Goal: Information Seeking & Learning: Learn about a topic

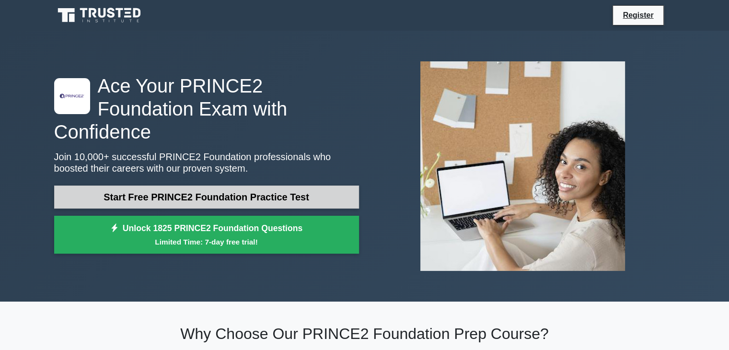
click at [163, 186] on link "Start Free PRINCE2 Foundation Practice Test" at bounding box center [206, 196] width 305 height 23
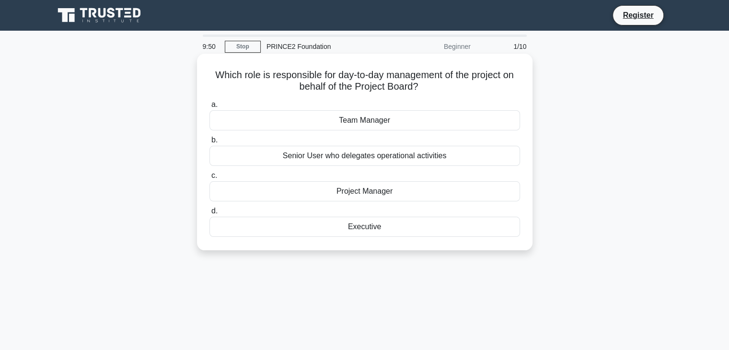
click at [368, 193] on div "Project Manager" at bounding box center [364, 191] width 310 height 20
click at [209, 179] on input "c. Project Manager" at bounding box center [209, 175] width 0 height 6
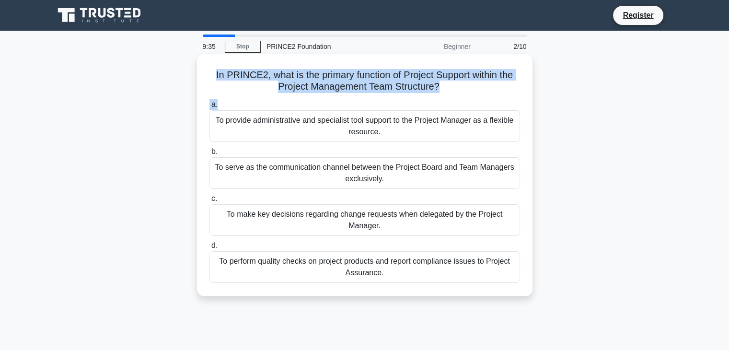
drag, startPoint x: 210, startPoint y: 71, endPoint x: 453, endPoint y: 102, distance: 244.8
click at [453, 102] on div "In PRINCE2, what is the primary function of Project Support within the Project …" at bounding box center [365, 174] width 328 height 235
copy div "In PRINCE2, what is the primary function of Project Support within the Project …"
click at [203, 81] on div "In PRINCE2, what is the primary function of Project Support within the Project …" at bounding box center [365, 174] width 328 height 235
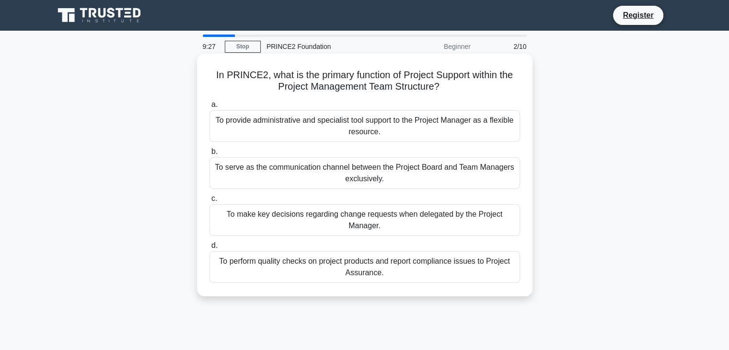
drag, startPoint x: 205, startPoint y: 74, endPoint x: 397, endPoint y: 274, distance: 277.5
click at [397, 274] on div "In PRINCE2, what is the primary function of Project Support within the Project …" at bounding box center [365, 174] width 328 height 235
copy div "In PRINCE2, what is the primary function of Project Support within the Project …"
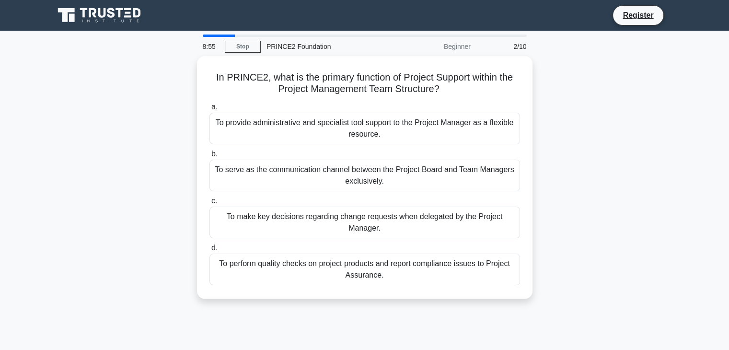
click at [138, 247] on div "In PRINCE2, what is the primary function of Project Support within the Project …" at bounding box center [364, 183] width 632 height 254
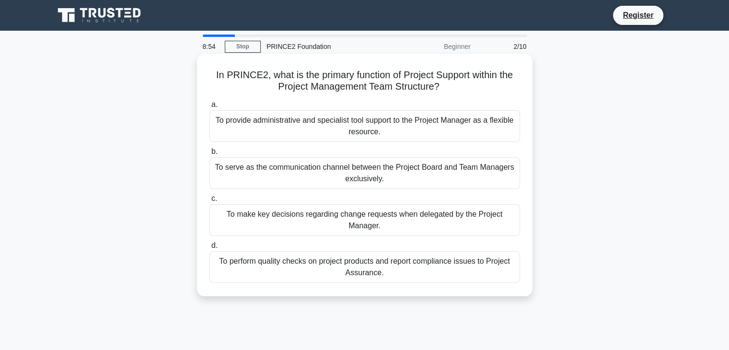
click at [305, 212] on div "To make key decisions regarding change requests when delegated by the Project M…" at bounding box center [364, 220] width 310 height 32
click at [209, 202] on input "c. To make key decisions regarding change requests when delegated by the Projec…" at bounding box center [209, 198] width 0 height 6
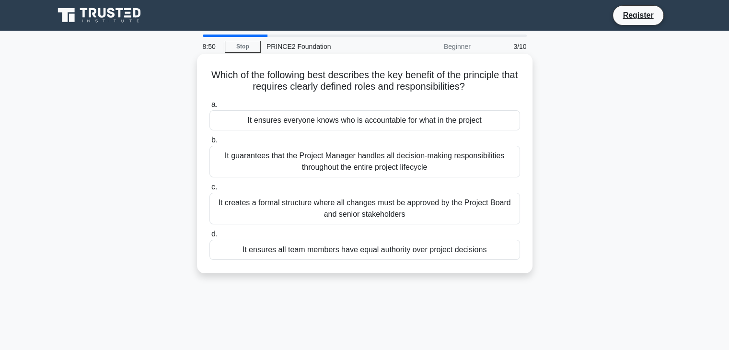
drag, startPoint x: 211, startPoint y: 73, endPoint x: 506, endPoint y: 259, distance: 348.3
click at [506, 259] on div "Which of the following best describes the key benefit of the principle that req…" at bounding box center [365, 163] width 328 height 212
copy div "Which of the following best describes the key benefit of the principle that req…"
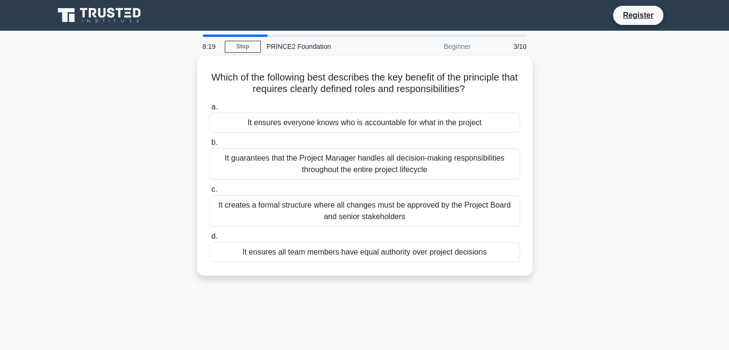
click at [148, 146] on div "Which of the following best describes the key benefit of the principle that req…" at bounding box center [364, 171] width 632 height 231
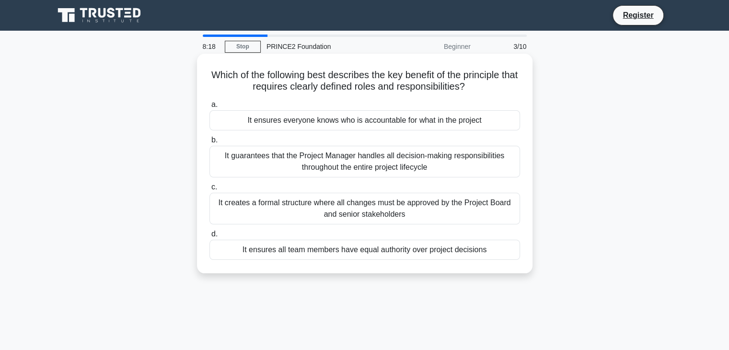
click at [273, 122] on div "It ensures everyone knows who is accountable for what in the project" at bounding box center [364, 120] width 310 height 20
click at [209, 108] on input "a. It ensures everyone knows who is accountable for what in the project" at bounding box center [209, 105] width 0 height 6
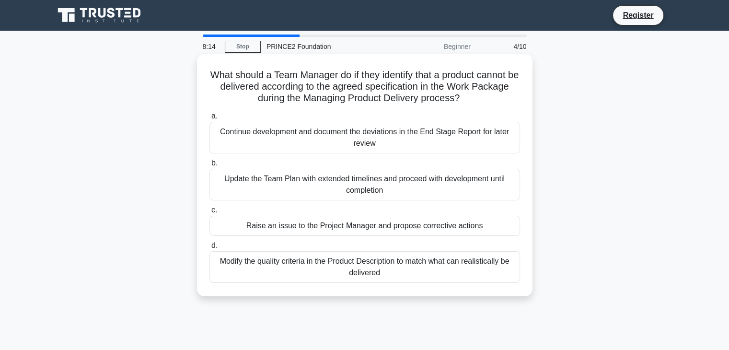
drag, startPoint x: 209, startPoint y: 74, endPoint x: 402, endPoint y: 282, distance: 284.3
click at [402, 282] on div "What should a Team Manager do if they identify that a product cannot be deliver…" at bounding box center [365, 174] width 328 height 235
copy div "What should a Team Manager do if they identify that a product cannot be deliver…"
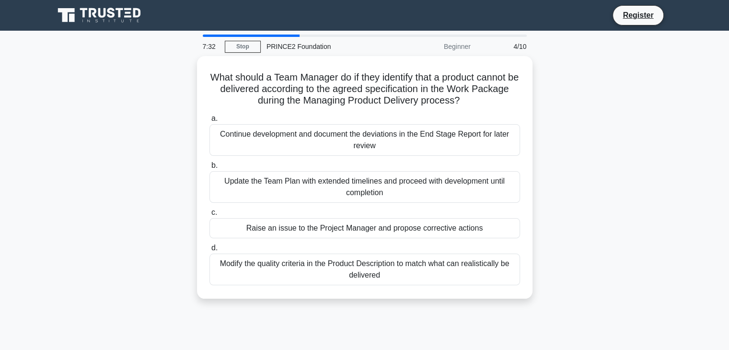
click at [120, 195] on div "What should a Team Manager do if they identify that a product cannot be deliver…" at bounding box center [364, 183] width 632 height 254
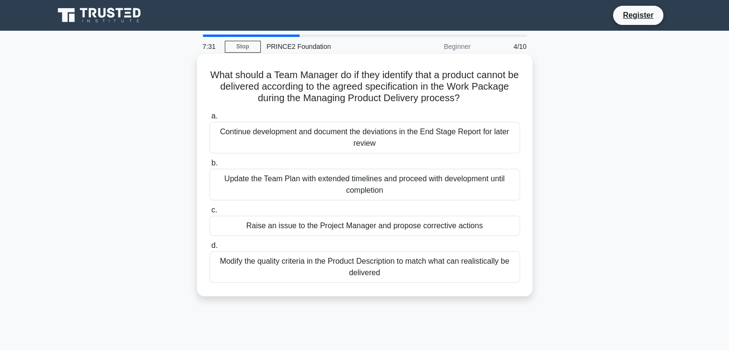
click at [312, 228] on div "Raise an issue to the Project Manager and propose corrective actions" at bounding box center [364, 226] width 310 height 20
click at [209, 213] on input "c. Raise an issue to the Project Manager and propose corrective actions" at bounding box center [209, 210] width 0 height 6
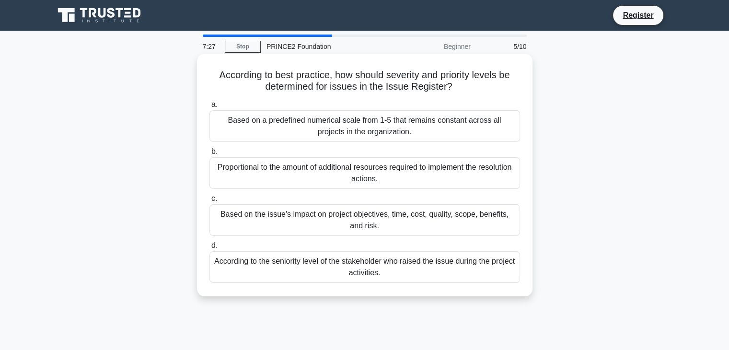
drag, startPoint x: 211, startPoint y: 73, endPoint x: 458, endPoint y: 275, distance: 319.0
click at [458, 275] on div "According to best practice, how should severity and priority levels be determin…" at bounding box center [365, 174] width 328 height 235
copy div "According to best practice, how should severity and priority levels be determin…"
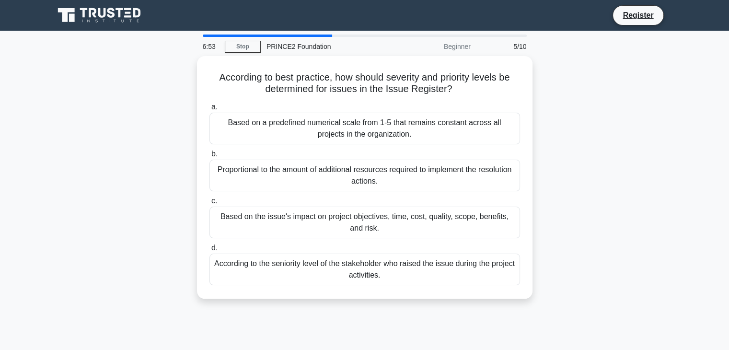
click at [121, 114] on div "According to best practice, how should severity and priority levels be determin…" at bounding box center [364, 183] width 632 height 254
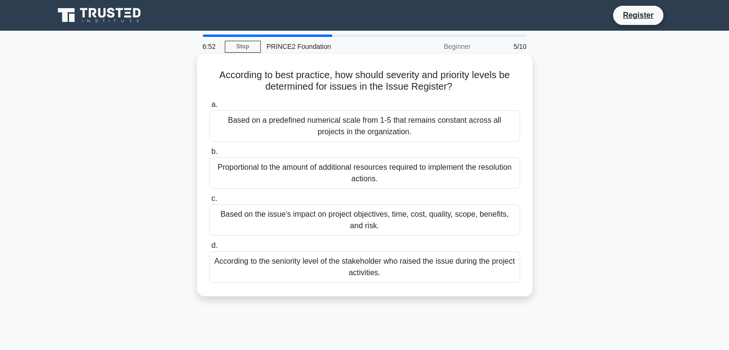
click at [264, 218] on div "Based on the issue's impact on project objectives, time, cost, quality, scope, …" at bounding box center [364, 220] width 310 height 32
click at [209, 202] on input "c. Based on the issue's impact on project objectives, time, cost, quality, scop…" at bounding box center [209, 198] width 0 height 6
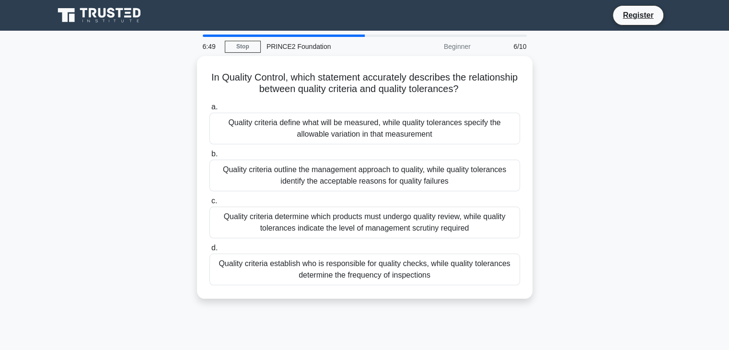
drag, startPoint x: 228, startPoint y: 73, endPoint x: 461, endPoint y: 307, distance: 329.5
click at [461, 307] on div "In Quality Control, which statement accurately describes the relationship betwe…" at bounding box center [364, 183] width 632 height 254
copy div "In Quality Control, which statement accurately describes the relationship betwe…"
click at [70, 154] on div "In Quality Control, which statement accurately describes the relationship betwe…" at bounding box center [364, 183] width 632 height 254
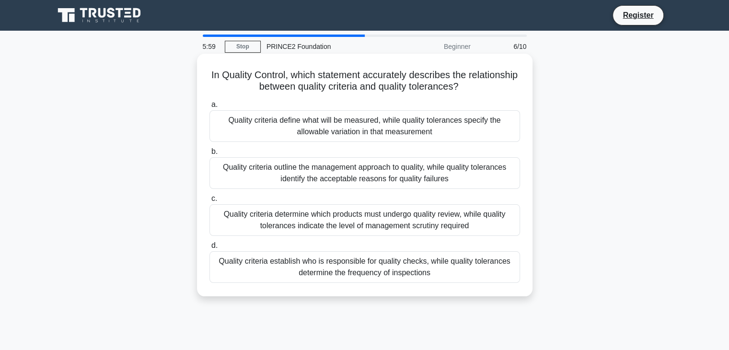
click at [313, 125] on div "Quality criteria define what will be measured, while quality tolerances specify…" at bounding box center [364, 126] width 310 height 32
click at [209, 108] on input "a. Quality criteria define what will be measured, while quality tolerances spec…" at bounding box center [209, 105] width 0 height 6
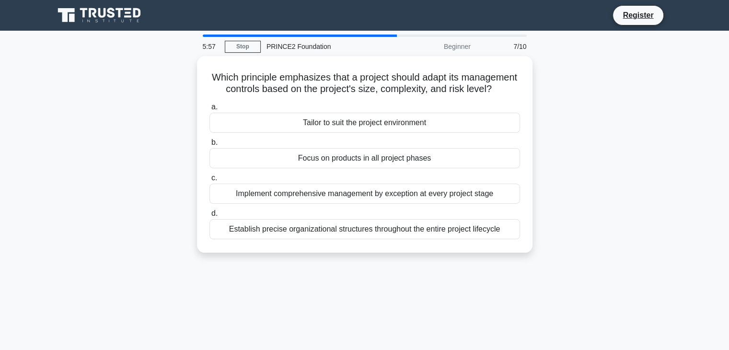
drag, startPoint x: 234, startPoint y: 73, endPoint x: 507, endPoint y: 270, distance: 337.0
click at [507, 264] on div "Which principle emphasizes that a project should adapt its management controls …" at bounding box center [364, 160] width 632 height 208
copy div "Which principle emphasizes that a project should adapt its management controls …"
click at [132, 121] on div "Which principle emphasizes that a project should adapt its management controls …" at bounding box center [364, 160] width 632 height 208
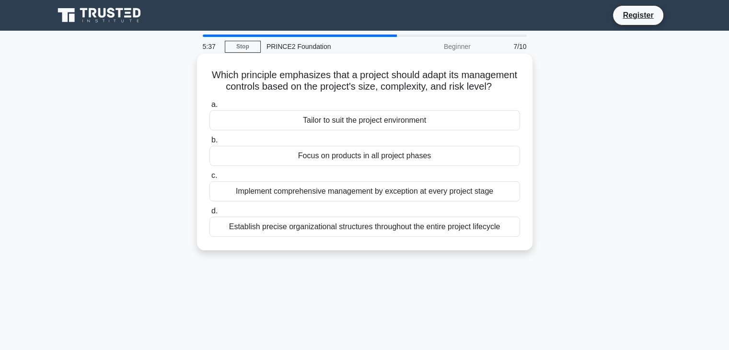
click at [309, 129] on div "Tailor to suit the project environment" at bounding box center [364, 120] width 310 height 20
click at [209, 108] on input "a. Tailor to suit the project environment" at bounding box center [209, 105] width 0 height 6
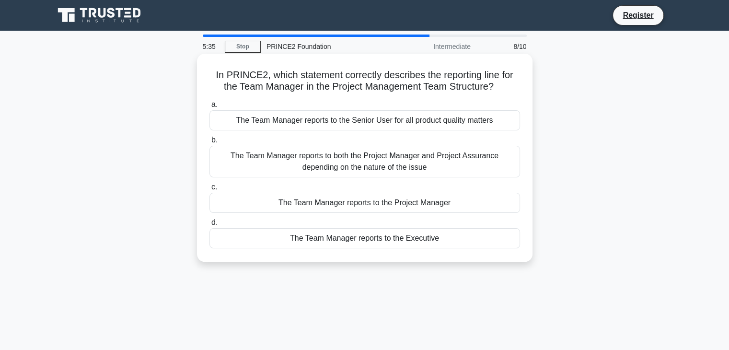
drag, startPoint x: 207, startPoint y: 75, endPoint x: 454, endPoint y: 239, distance: 296.2
click at [454, 239] on div "In PRINCE2, which statement correctly describes the reporting line for the Team…" at bounding box center [365, 157] width 328 height 200
copy div "In PRINCE2, which statement correctly describes the reporting line for the Team…"
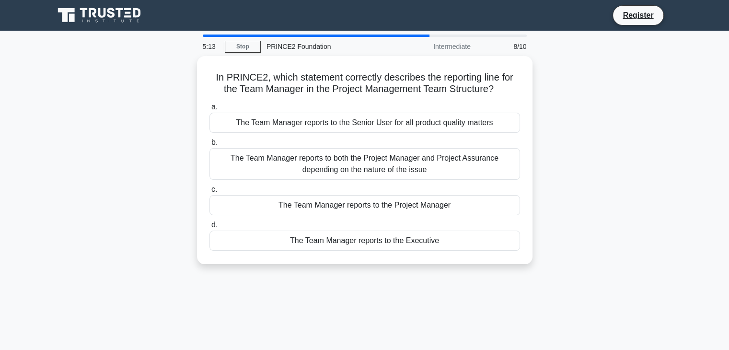
click at [112, 141] on div "In PRINCE2, which statement correctly describes the reporting line for the Team…" at bounding box center [364, 165] width 632 height 219
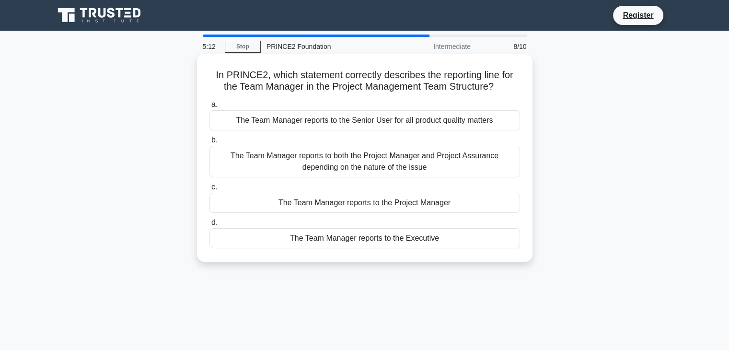
click at [340, 205] on div "The Team Manager reports to the Project Manager" at bounding box center [364, 203] width 310 height 20
click at [209, 190] on input "c. The Team Manager reports to the Project Manager" at bounding box center [209, 187] width 0 height 6
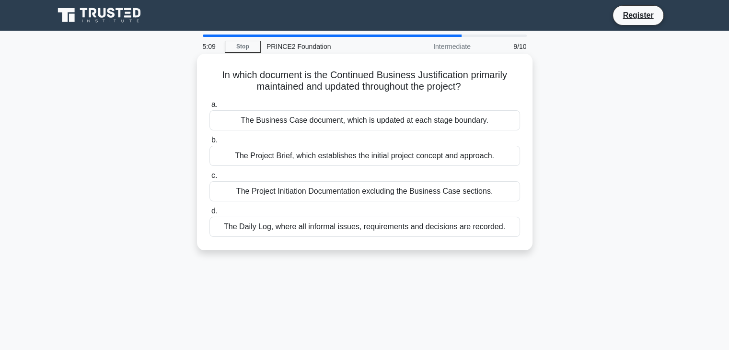
drag, startPoint x: 213, startPoint y: 75, endPoint x: 521, endPoint y: 239, distance: 348.8
click at [521, 239] on div "In which document is the Continued Business Justification primarily maintained …" at bounding box center [365, 151] width 328 height 189
copy div "In which document is the Continued Business Justification primarily maintained …"
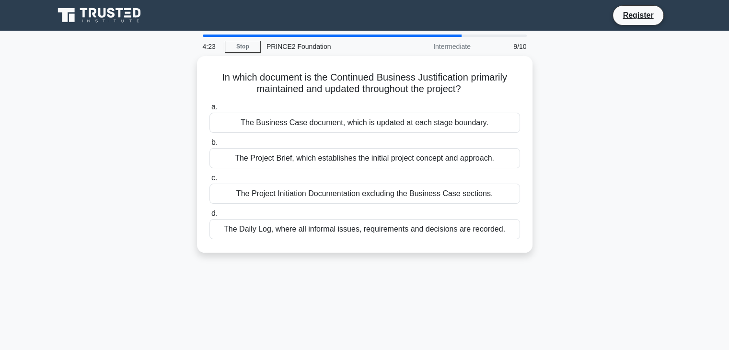
click at [148, 140] on div "In which document is the Continued Business Justification primarily maintained …" at bounding box center [364, 160] width 632 height 208
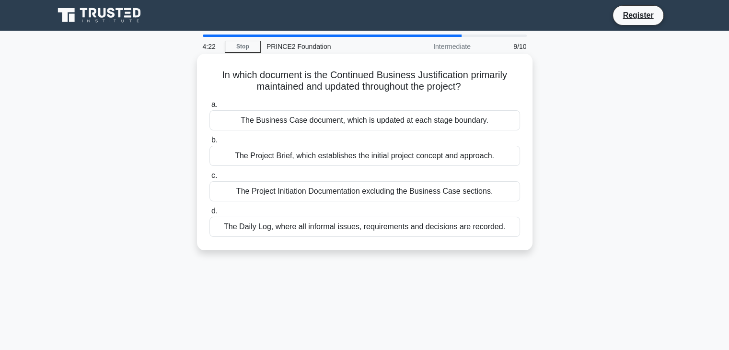
click at [258, 121] on div "The Business Case document, which is updated at each stage boundary." at bounding box center [364, 120] width 310 height 20
click at [209, 108] on input "a. The Business Case document, which is updated at each stage boundary." at bounding box center [209, 105] width 0 height 6
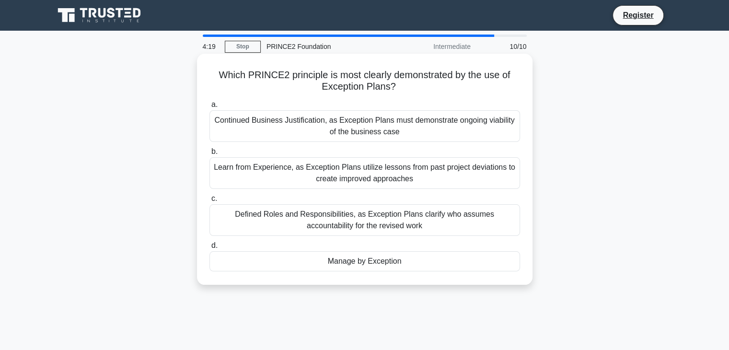
drag, startPoint x: 217, startPoint y: 71, endPoint x: 432, endPoint y: 267, distance: 290.2
click at [432, 267] on div "Which PRINCE2 principle is most clearly demonstrated by the use of Exception Pl…" at bounding box center [365, 168] width 328 height 223
copy div "Which PRINCE2 principle is most clearly demonstrated by the use of Exception Pl…"
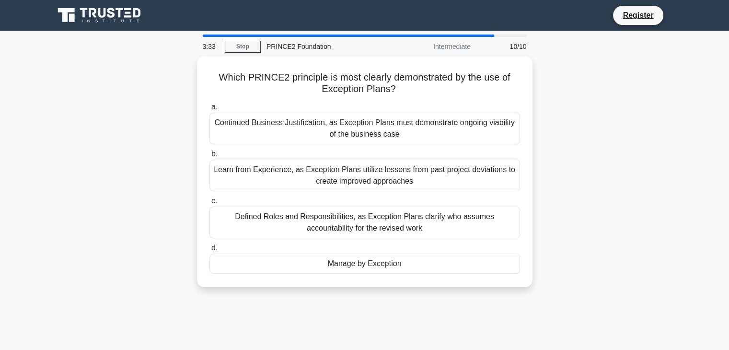
click at [122, 136] on div "Which PRINCE2 principle is most clearly demonstrated by the use of Exception Pl…" at bounding box center [364, 177] width 632 height 242
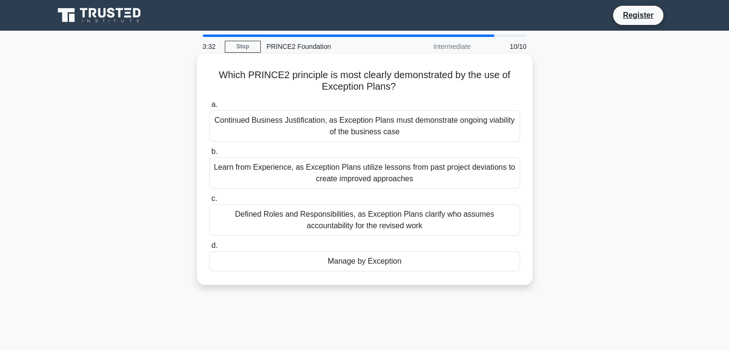
click at [266, 173] on div "Learn from Experience, as Exception Plans utilize lessons from past project dev…" at bounding box center [364, 173] width 310 height 32
click at [209, 155] on input "b. Learn from Experience, as Exception Plans utilize lessons from past project …" at bounding box center [209, 151] width 0 height 6
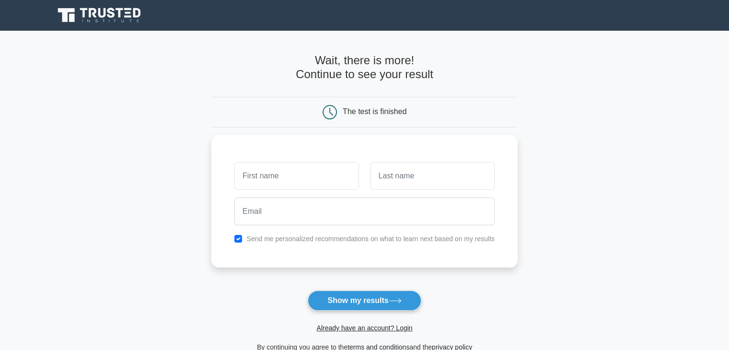
type input "I"
type input "[PERSON_NAME]"
type input "Kiom"
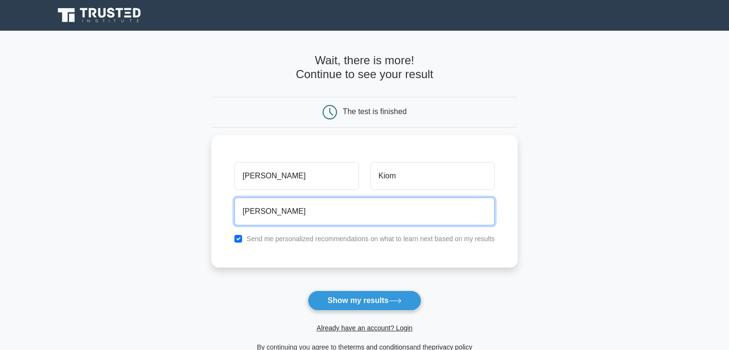
type input "[PERSON_NAME][EMAIL_ADDRESS][DOMAIN_NAME]"
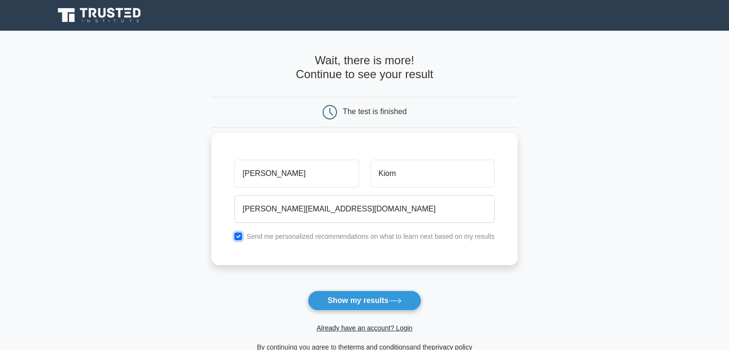
click at [240, 235] on input "checkbox" at bounding box center [238, 236] width 8 height 8
checkbox input "false"
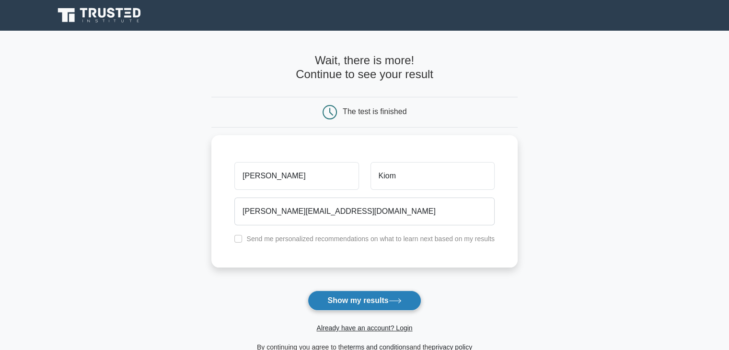
click at [342, 304] on button "Show my results" at bounding box center [363, 300] width 113 height 20
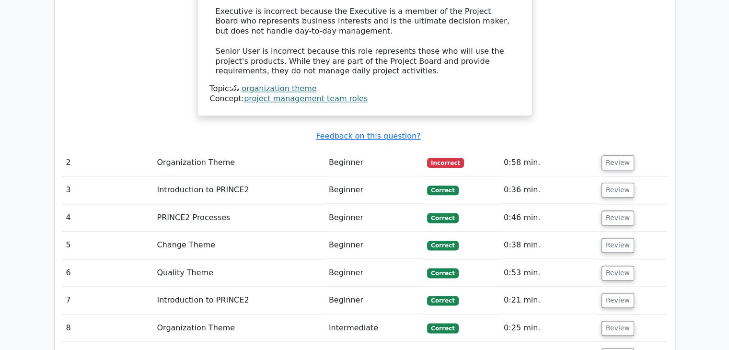
scroll to position [1156, 0]
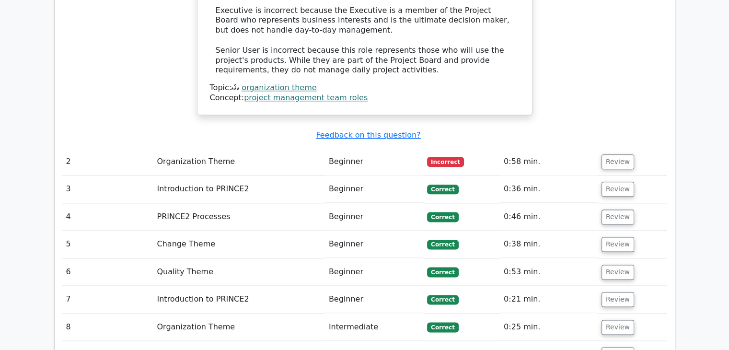
click at [128, 148] on td "2" at bounding box center [107, 161] width 91 height 27
click at [607, 154] on button "Review" at bounding box center [617, 161] width 33 height 15
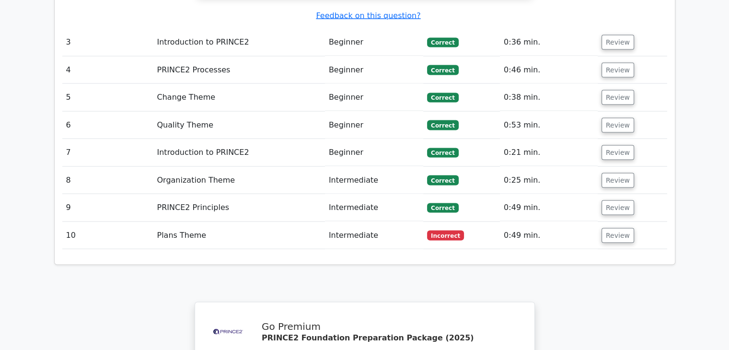
scroll to position [1839, 0]
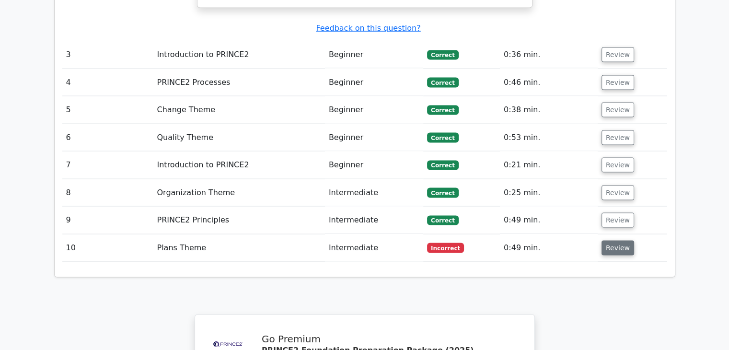
click at [623, 240] on button "Review" at bounding box center [617, 247] width 33 height 15
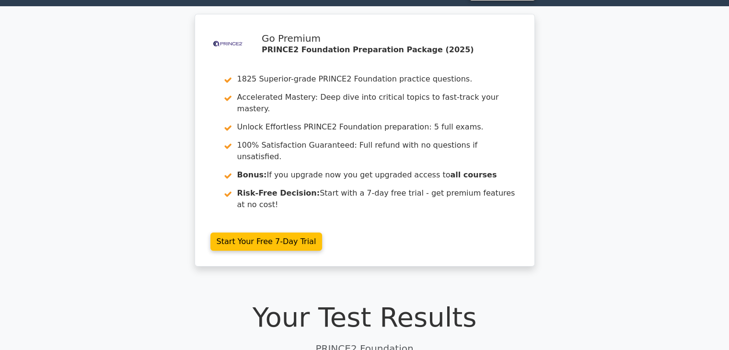
scroll to position [0, 0]
